Goal: Information Seeking & Learning: Learn about a topic

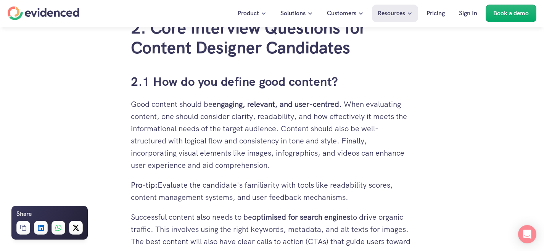
scroll to position [1257, 0]
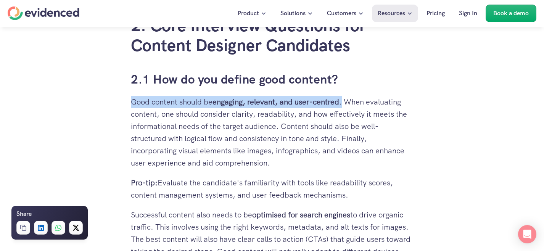
drag, startPoint x: 131, startPoint y: 103, endPoint x: 345, endPoint y: 103, distance: 214.9
copy p "Good content should be engaging, relevant, and user-centred ."
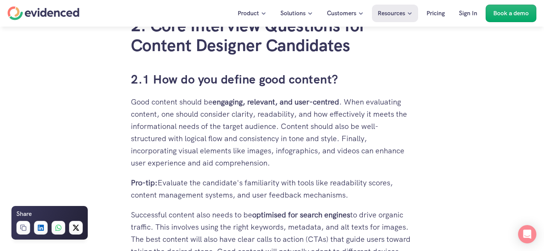
click at [185, 140] on p "Good content should be engaging, relevant, and user-centred . When evaluating c…" at bounding box center [272, 132] width 282 height 73
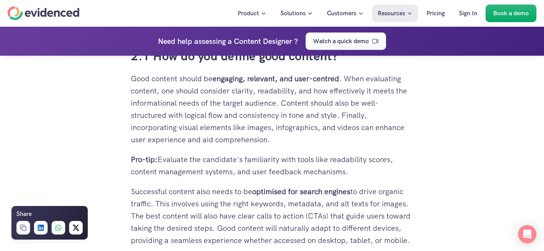
scroll to position [1279, 0]
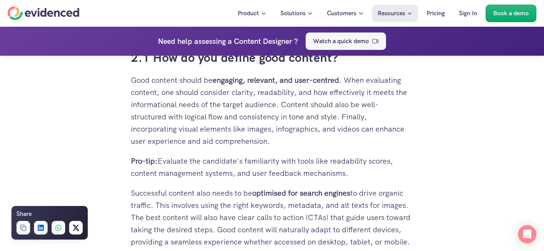
click at [329, 41] on p "Watch a quick demo" at bounding box center [341, 41] width 56 height 10
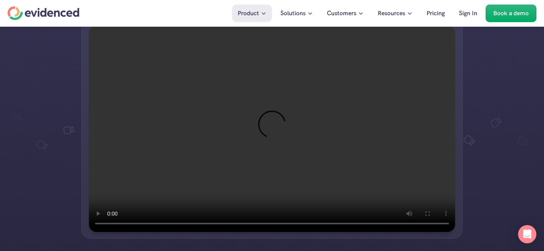
scroll to position [133, 0]
click at [27, 130] on li at bounding box center [15, 132] width 23 height 50
click at [27, 113] on li at bounding box center [15, 132] width 23 height 50
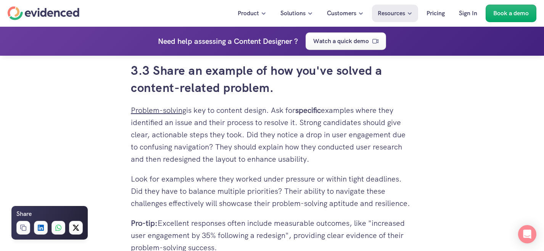
scroll to position [2868, 0]
drag, startPoint x: 126, startPoint y: 88, endPoint x: 268, endPoint y: 89, distance: 142.8
copy h3 "content-related problem"
click at [227, 175] on p "Look for examples where they worked under pressure or within tight deadlines. D…" at bounding box center [272, 191] width 282 height 37
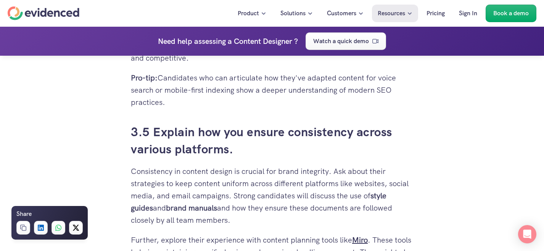
scroll to position [3237, 0]
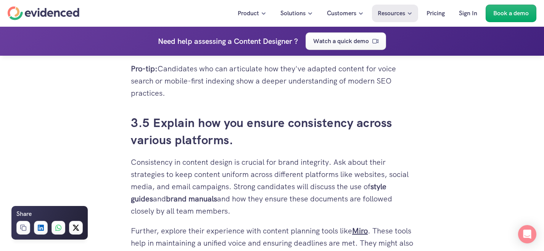
click at [261, 131] on h3 "3.5 Explain how you ensure consistency across various platforms." at bounding box center [272, 132] width 282 height 34
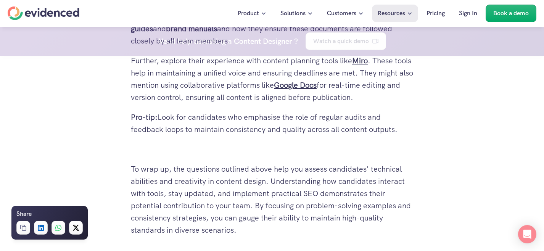
scroll to position [3409, 0]
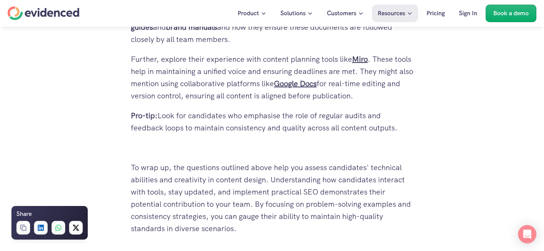
click at [261, 131] on p "Pro-tip: Look for candidates who emphasise the role of regular audits and feedb…" at bounding box center [272, 122] width 282 height 24
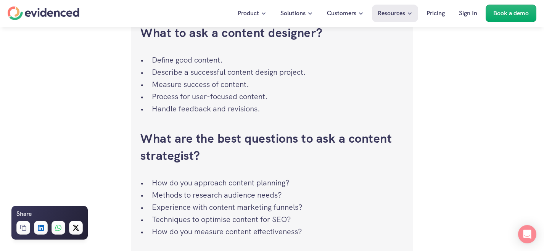
scroll to position [3798, 0]
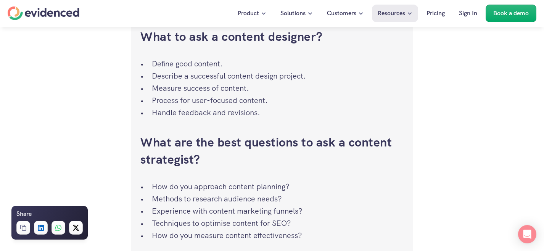
drag, startPoint x: 135, startPoint y: 34, endPoint x: 324, endPoint y: 231, distance: 273.2
copy div "Need help assessing a Content Designer ? Watch a quick demo As an interviewer, …"
click at [210, 106] on p "Process for user-focused content." at bounding box center [278, 100] width 252 height 12
drag, startPoint x: 140, startPoint y: 35, endPoint x: 309, endPoint y: 237, distance: 263.1
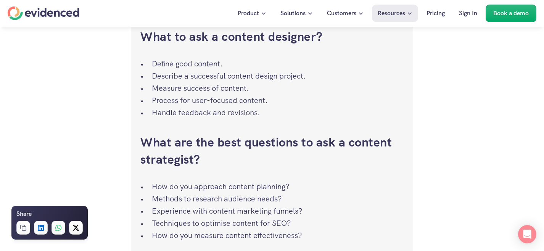
copy div "Need help assessing a Content Designer ? Watch a quick demo As an interviewer, …"
click at [230, 126] on div "Frequently Asked Questions What to ask a content designer? Define good content.…" at bounding box center [271, 174] width 263 height 362
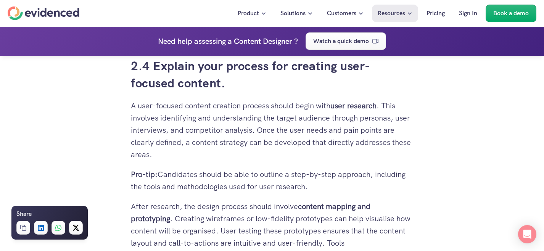
scroll to position [1935, 0]
